Goal: Task Accomplishment & Management: Use online tool/utility

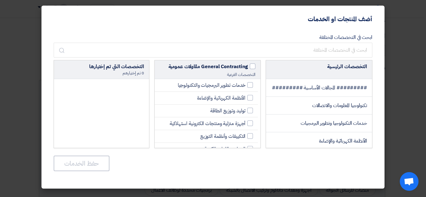
scroll to position [684, 0]
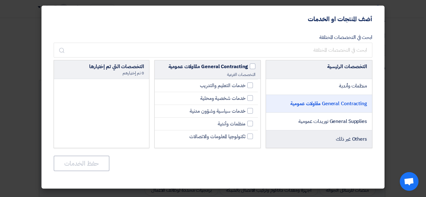
click at [343, 136] on span "Others غير ذلك" at bounding box center [351, 139] width 31 height 7
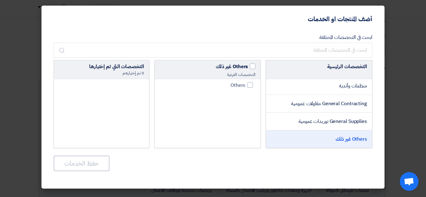
scroll to position [0, 0]
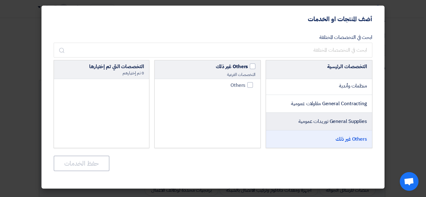
click at [335, 122] on span "General Supplies توريدات عمومية" at bounding box center [332, 121] width 69 height 7
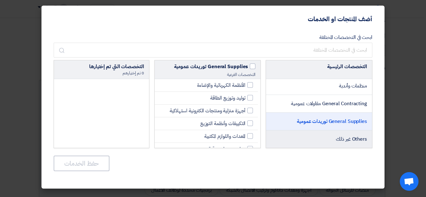
click at [338, 131] on li "Others غير ذلك" at bounding box center [319, 139] width 106 height 17
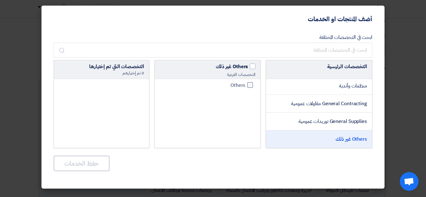
click at [250, 86] on div at bounding box center [250, 85] width 6 height 6
click at [245, 86] on input "Others" at bounding box center [243, 85] width 4 height 4
checkbox input "true"
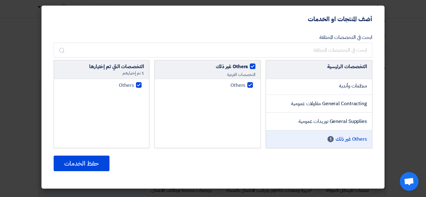
click at [250, 86] on div at bounding box center [250, 85] width 6 height 6
click at [245, 86] on input "Others" at bounding box center [243, 85] width 4 height 4
checkbox input "false"
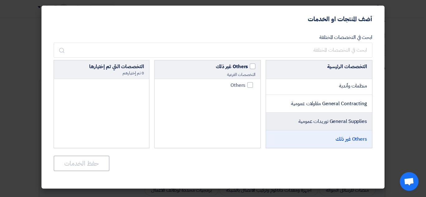
click at [334, 126] on li "General Supplies توريدات عمومية" at bounding box center [319, 122] width 106 height 18
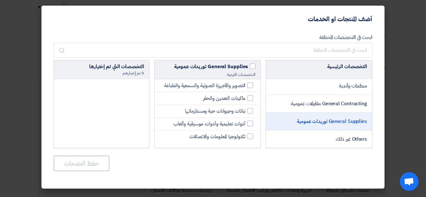
scroll to position [403, 0]
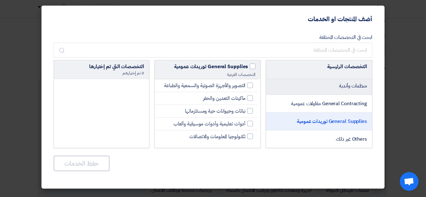
click at [322, 88] on li "منظمات وأندية" at bounding box center [319, 86] width 106 height 18
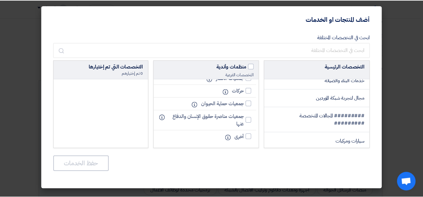
scroll to position [330, 0]
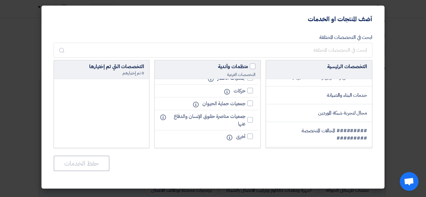
click at [400, 84] on modal-container "أضف المنتجات او الخدمات ابحث في التخصصات المختلفة التخصصات الرئيسية ######### ا…" at bounding box center [213, 98] width 426 height 197
